Goal: Task Accomplishment & Management: Use online tool/utility

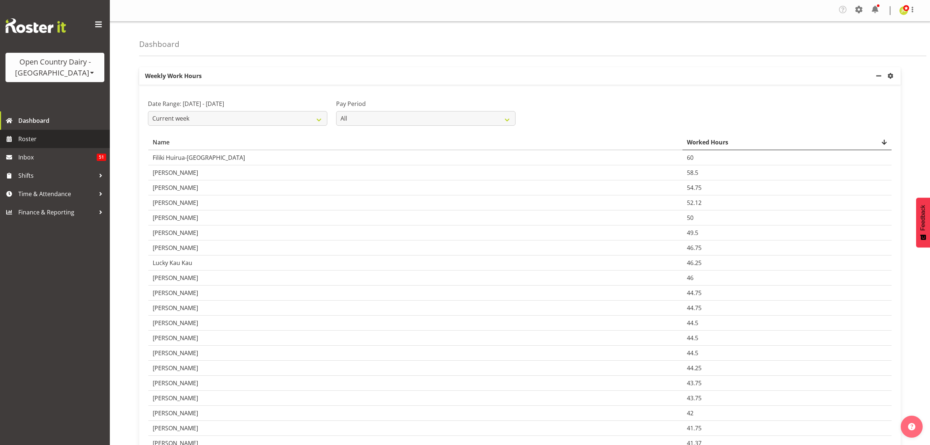
click at [72, 141] on span "Roster" at bounding box center [62, 138] width 88 height 11
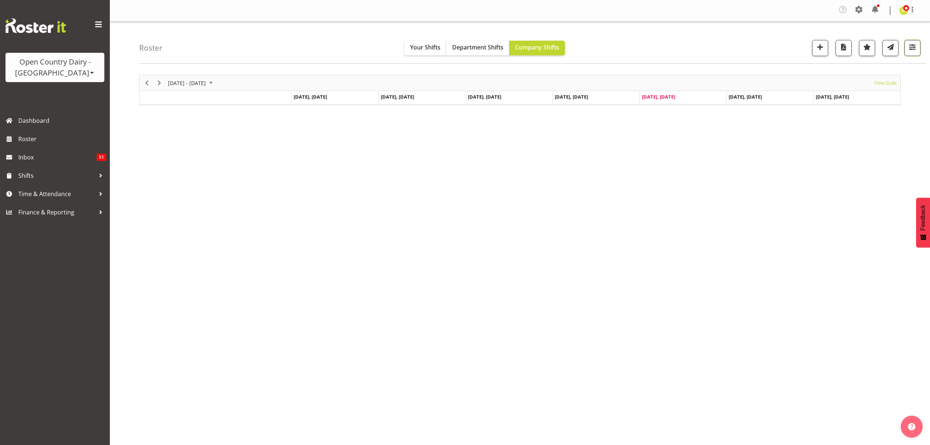
click at [914, 48] on span "button" at bounding box center [913, 47] width 10 height 10
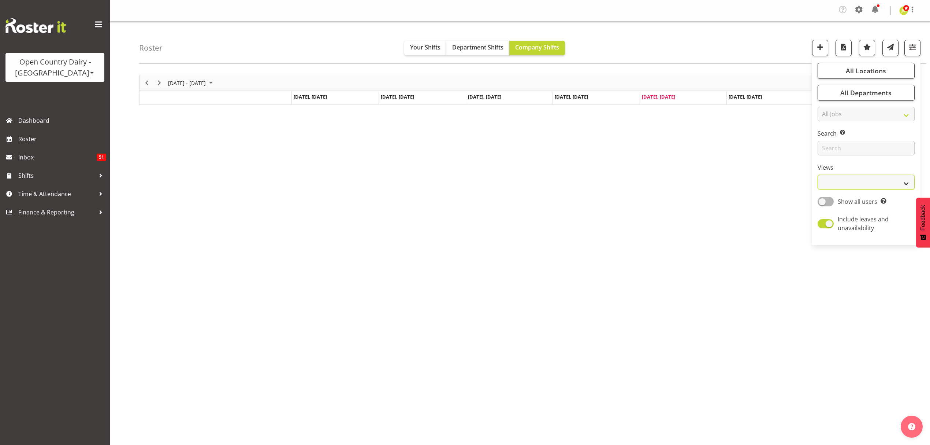
drag, startPoint x: 851, startPoint y: 181, endPoint x: 849, endPoint y: 185, distance: 4.9
click at [851, 181] on select "Staff Role Shift - Horizontal Shift - Vertical Staff - Location" at bounding box center [866, 182] width 97 height 15
select select "shift"
click at [818, 175] on select "Staff Role Shift - Horizontal Shift - Vertical Staff - Location" at bounding box center [866, 182] width 97 height 15
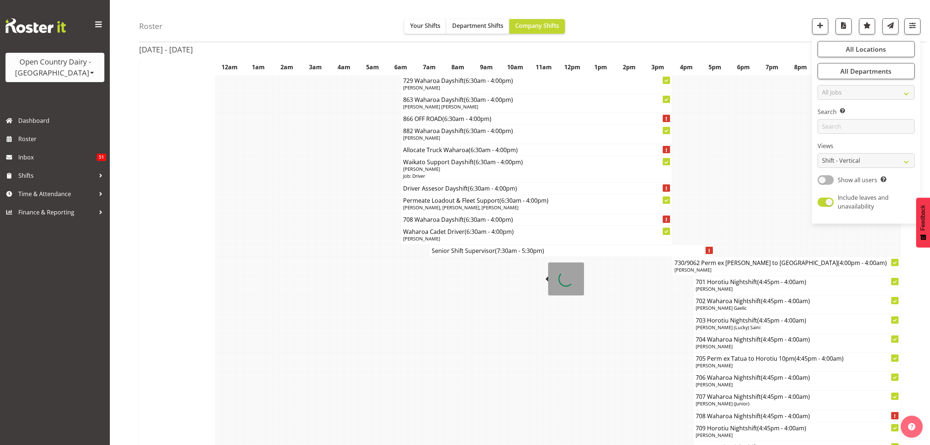
scroll to position [4587, 0]
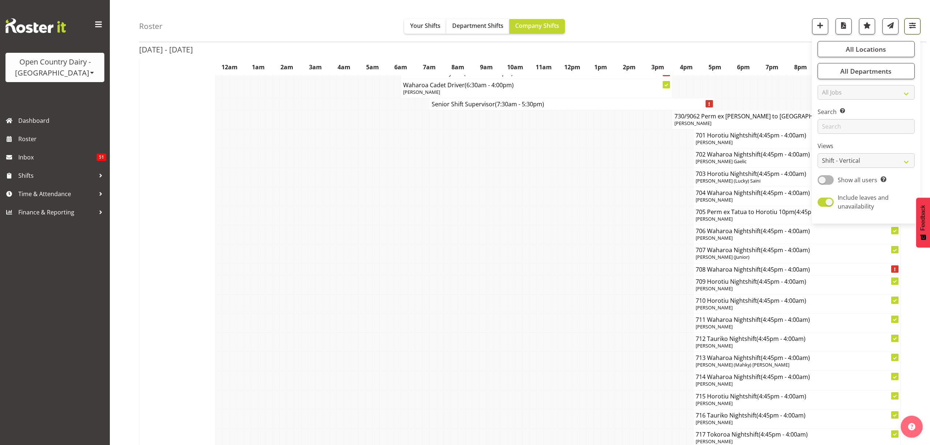
click at [910, 23] on span "button" at bounding box center [913, 26] width 10 height 10
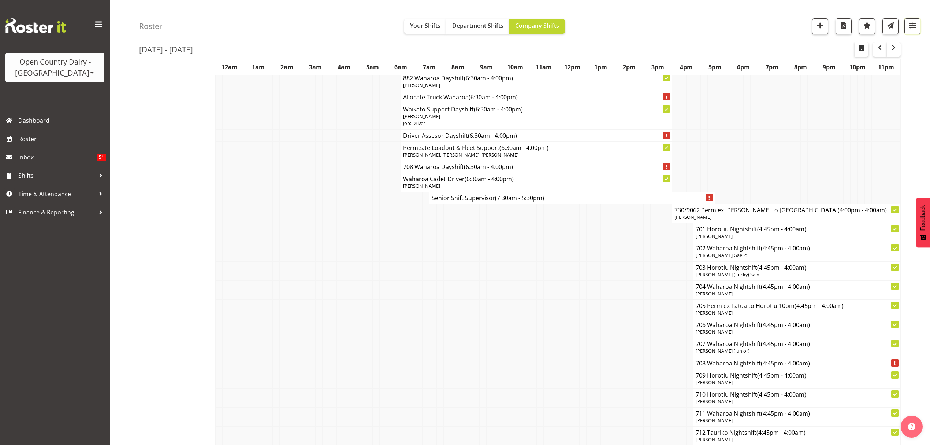
scroll to position [4489, 0]
